Goal: Entertainment & Leisure: Consume media (video, audio)

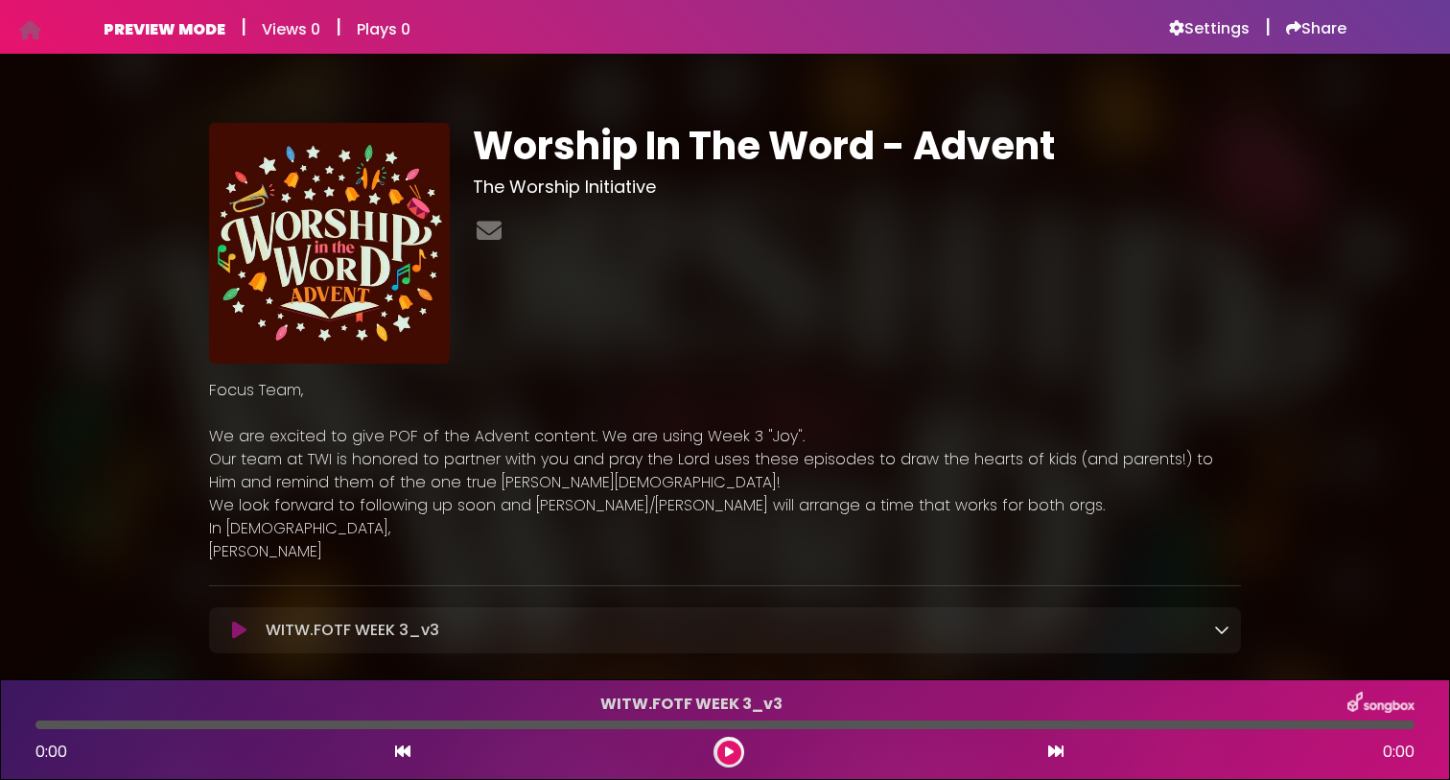
click at [729, 746] on icon at bounding box center [729, 752] width 9 height 12
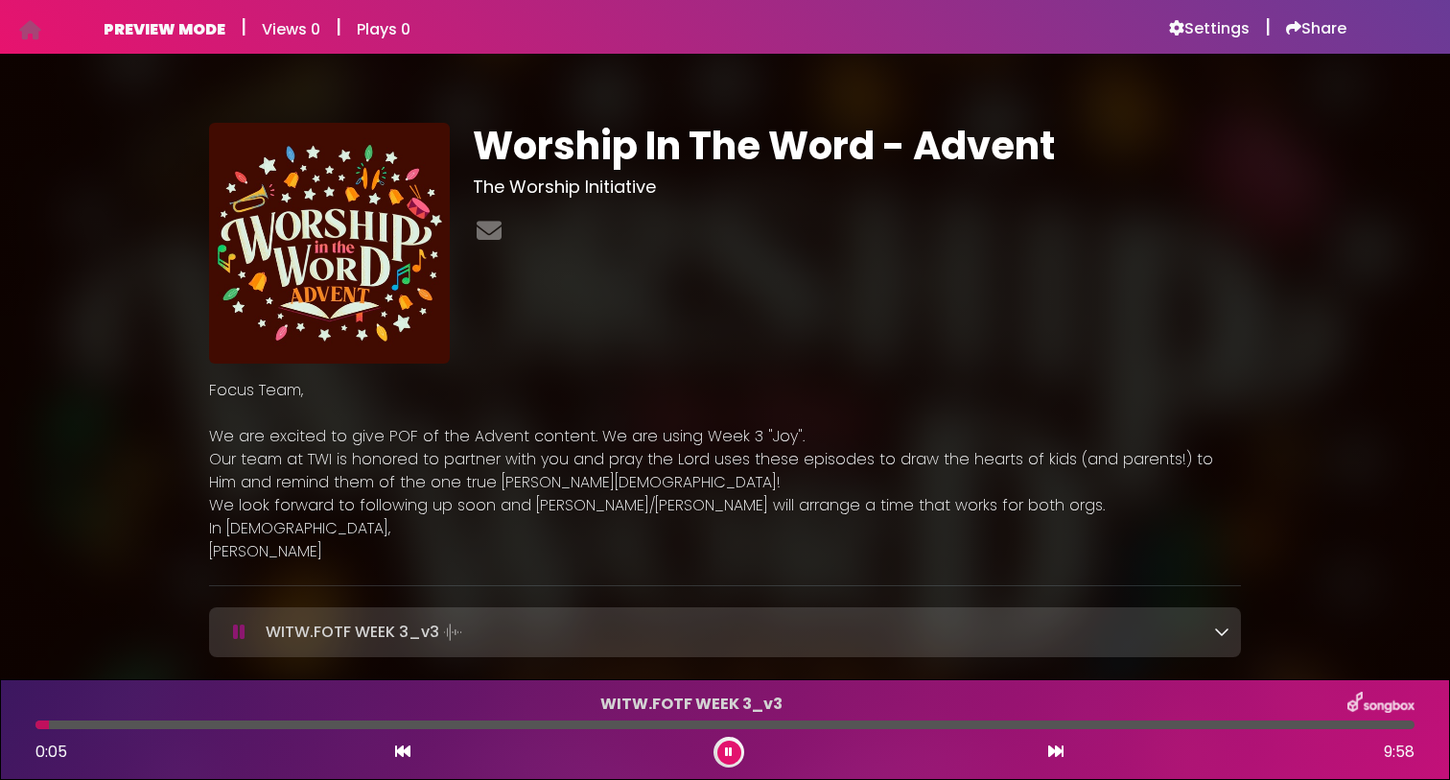
click at [235, 631] on icon at bounding box center [239, 631] width 12 height 19
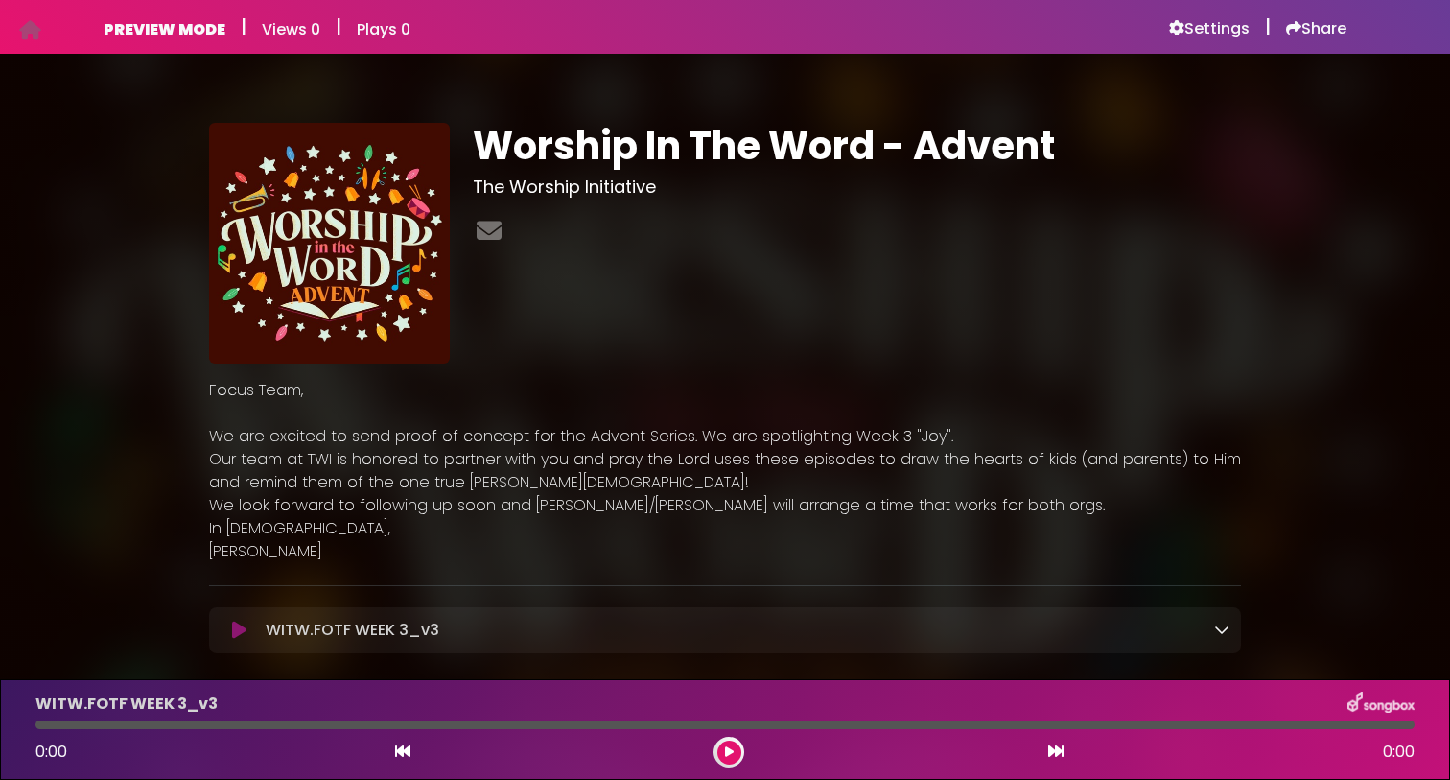
click at [234, 625] on icon at bounding box center [239, 629] width 14 height 19
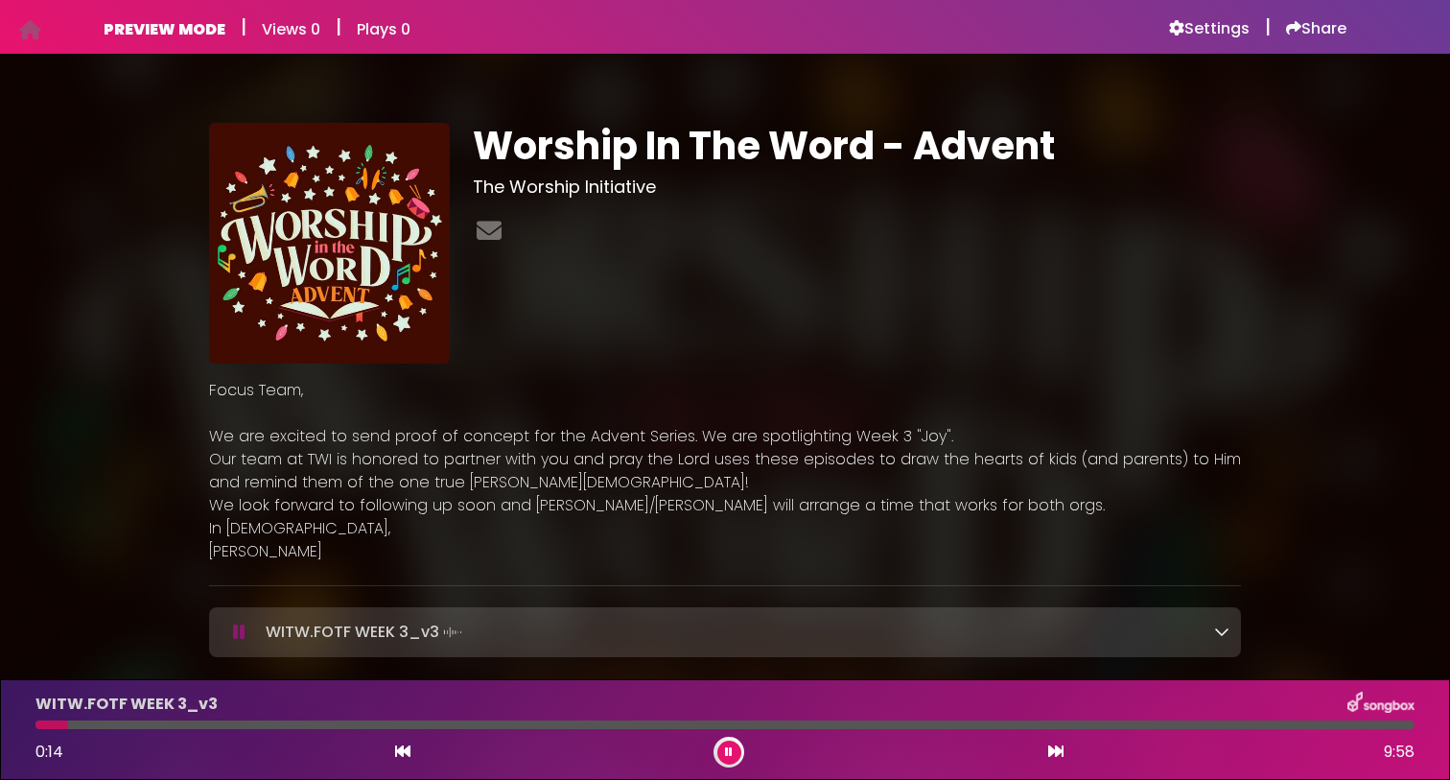
click at [235, 641] on icon at bounding box center [239, 631] width 12 height 19
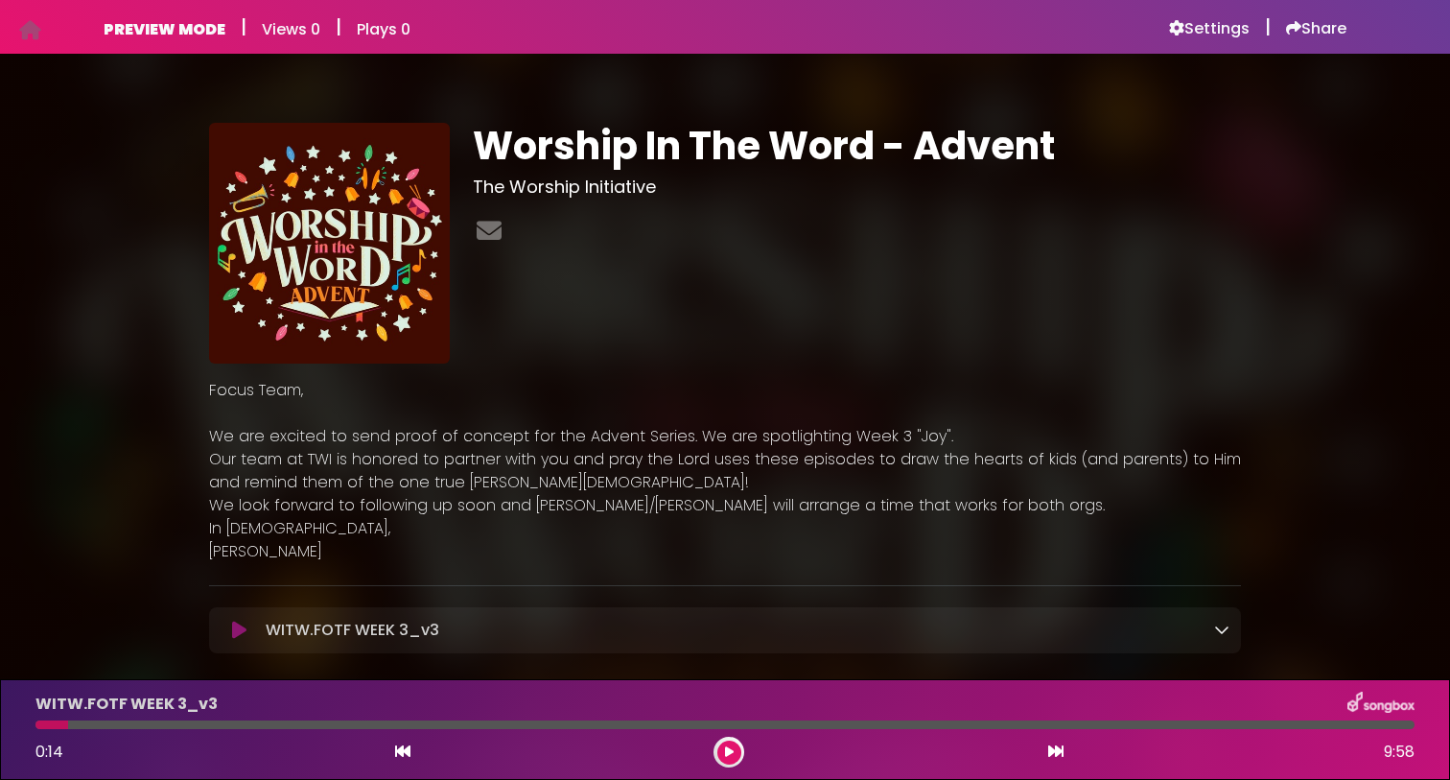
click at [236, 627] on icon at bounding box center [239, 629] width 14 height 19
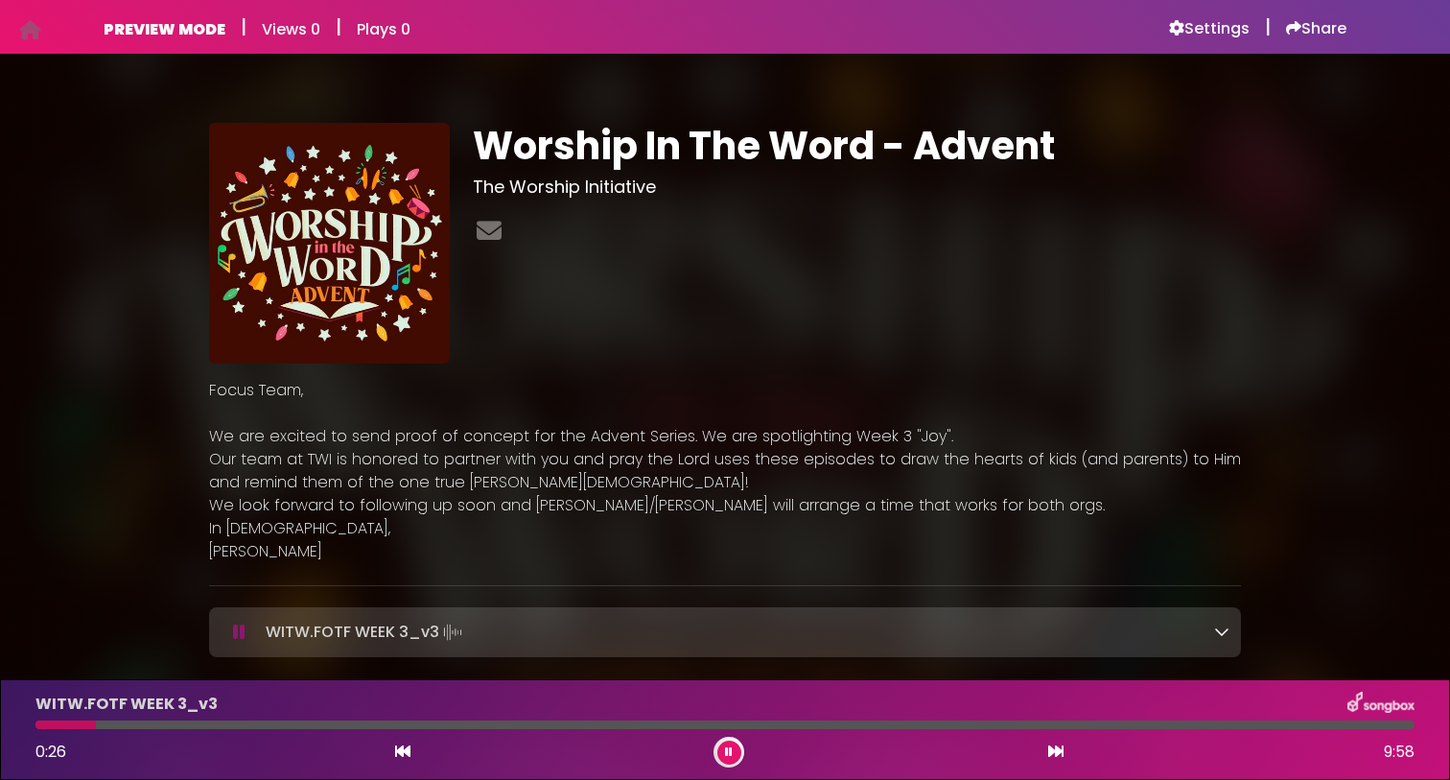
click at [240, 638] on icon at bounding box center [239, 631] width 12 height 19
